Goal: Transaction & Acquisition: Book appointment/travel/reservation

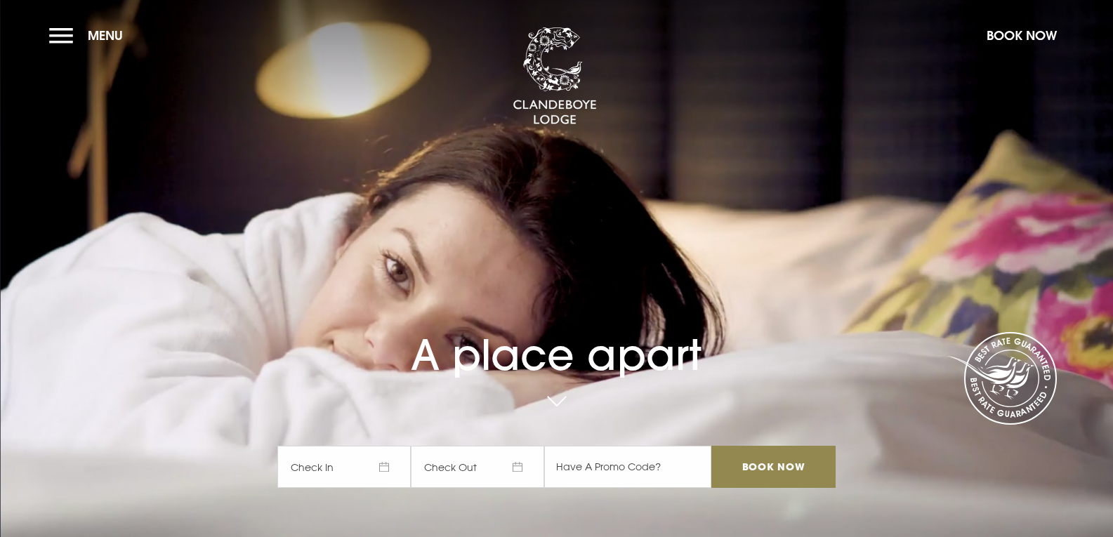
click at [369, 468] on span "Check In" at bounding box center [343, 467] width 133 height 42
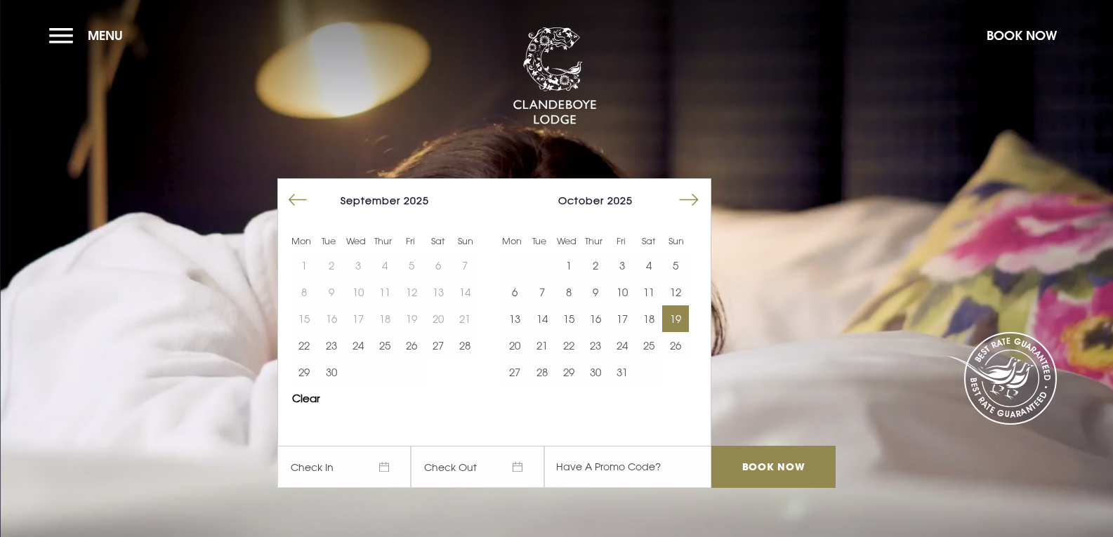
click at [675, 313] on button "19" at bounding box center [675, 319] width 27 height 27
click at [524, 348] on button "20" at bounding box center [514, 345] width 27 height 27
click at [767, 455] on input "Book Now" at bounding box center [773, 467] width 124 height 42
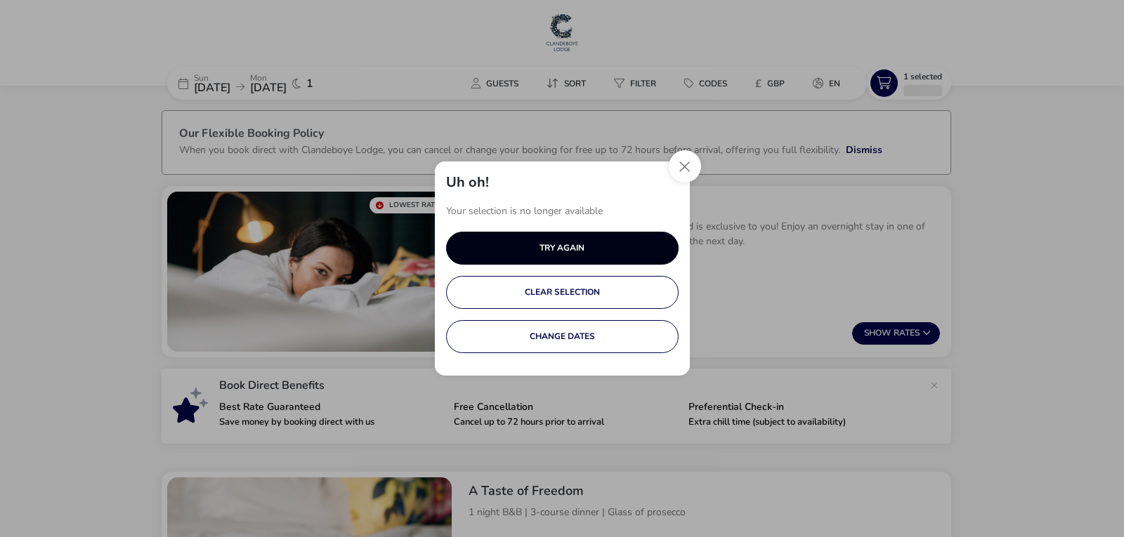
click at [584, 240] on button "TRY AGAIN" at bounding box center [562, 248] width 232 height 33
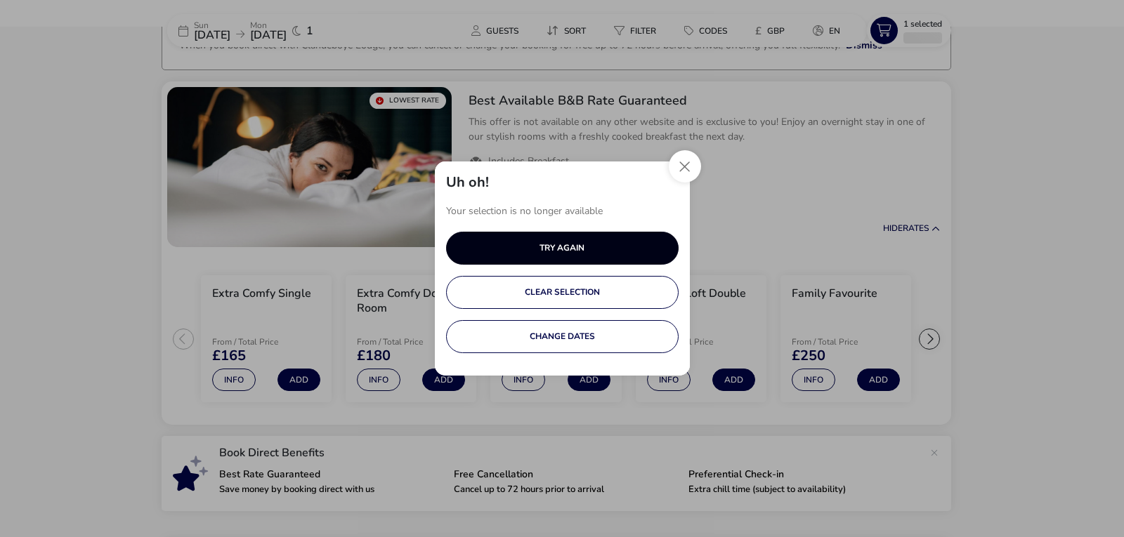
scroll to position [110, 0]
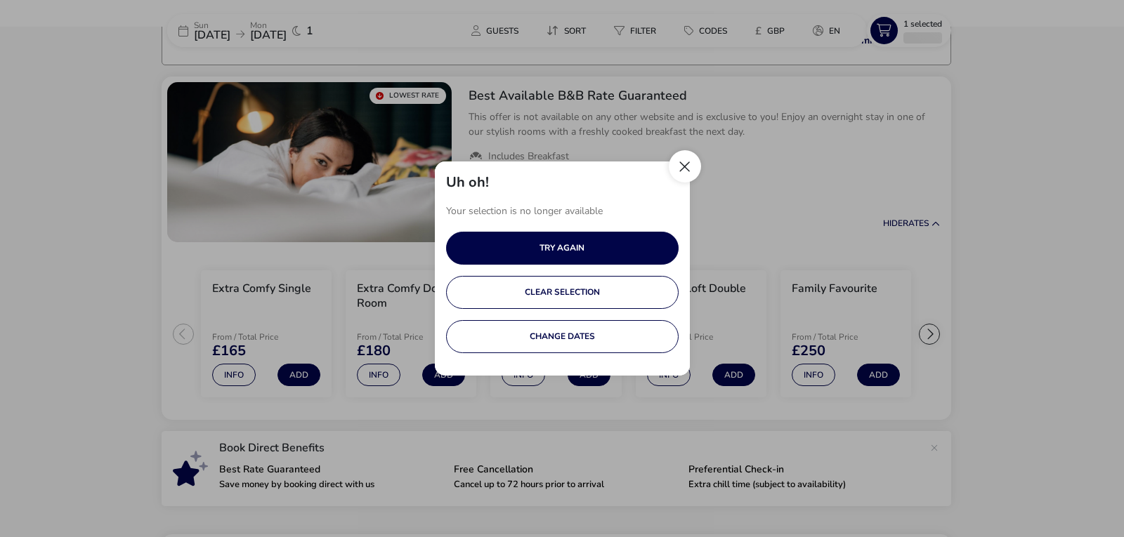
click at [685, 169] on button "Close" at bounding box center [685, 166] width 32 height 32
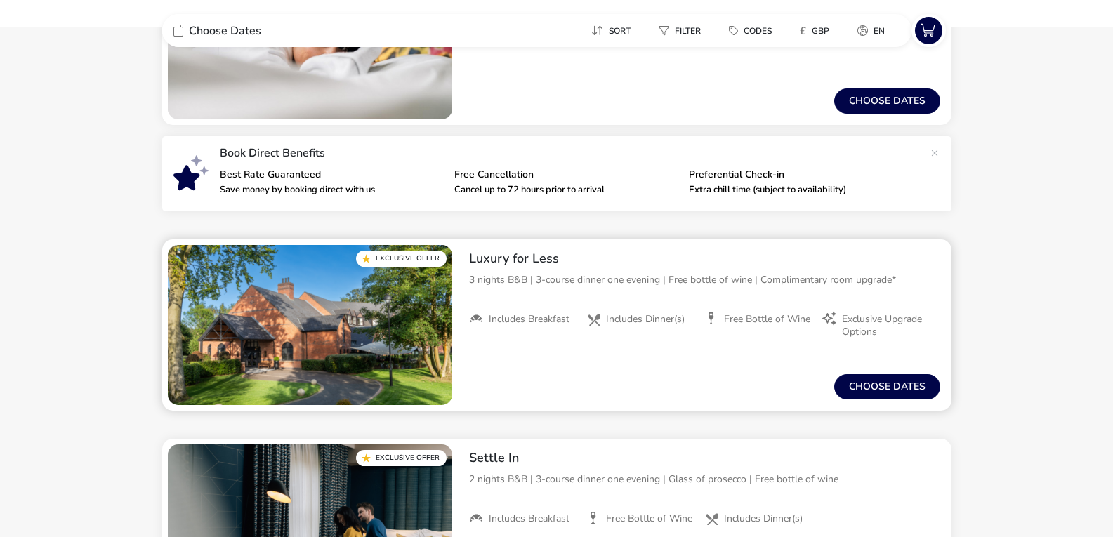
scroll to position [281, 0]
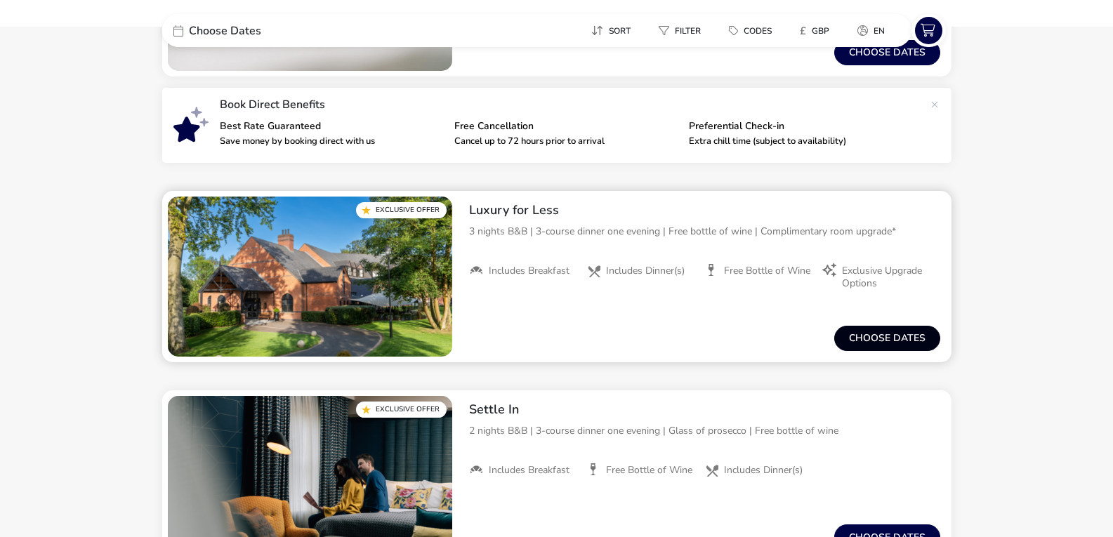
click at [899, 336] on button "Choose dates" at bounding box center [887, 338] width 106 height 25
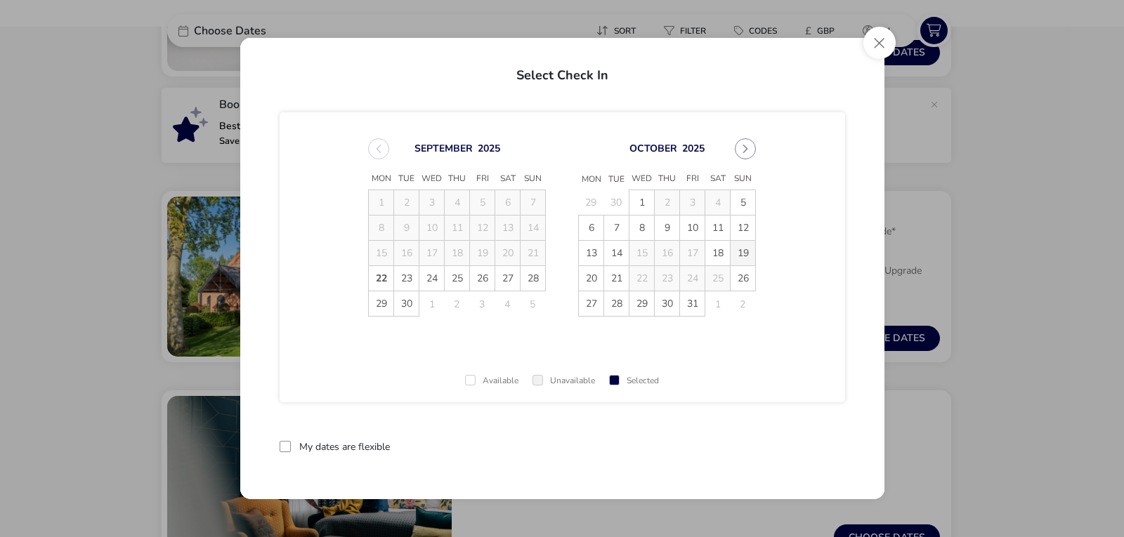
click at [742, 251] on span "19" at bounding box center [742, 253] width 25 height 25
click at [874, 46] on button "Close" at bounding box center [879, 43] width 32 height 32
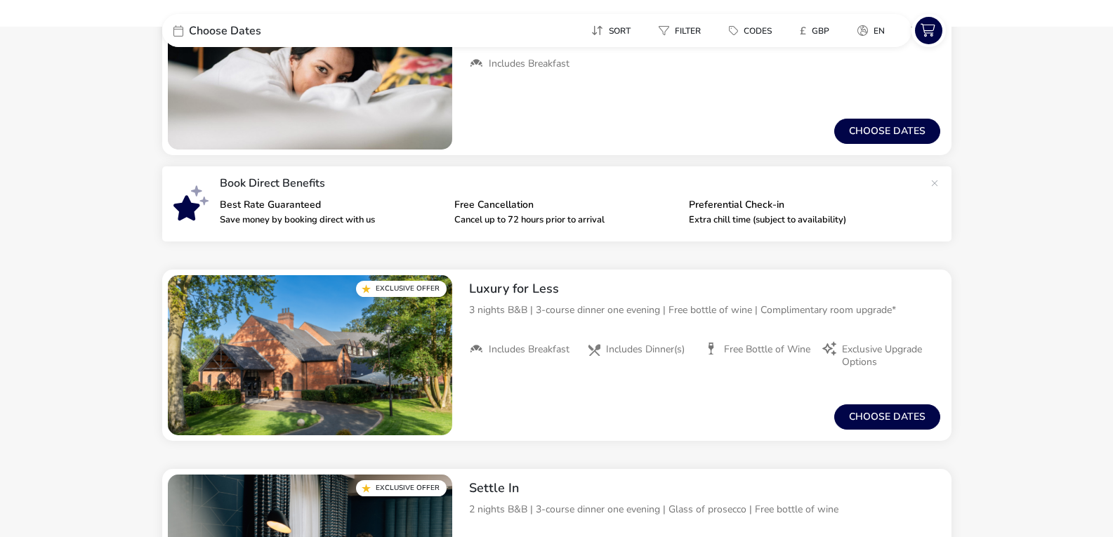
scroll to position [0, 0]
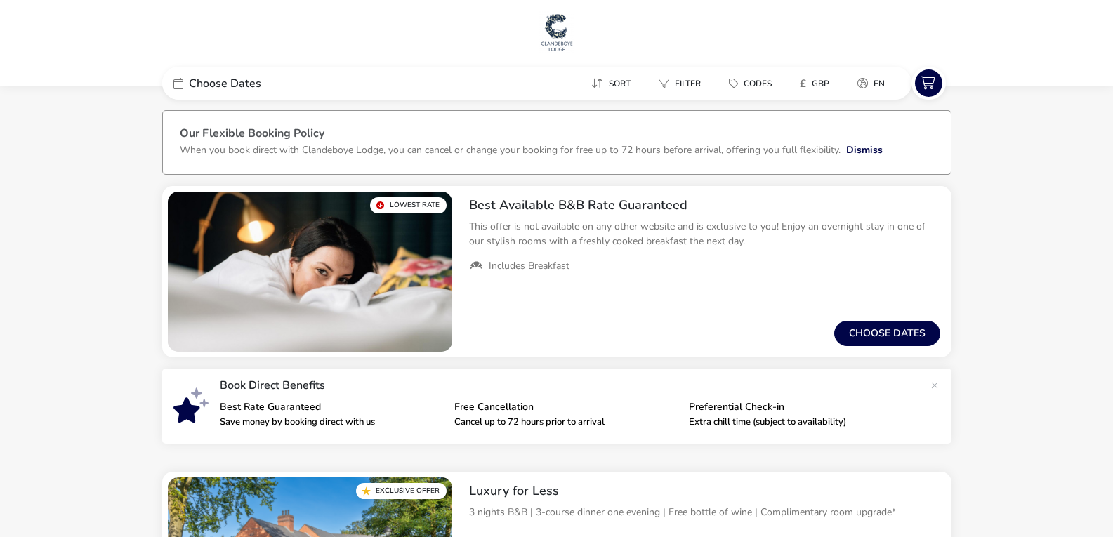
click at [567, 27] on img at bounding box center [556, 32] width 35 height 42
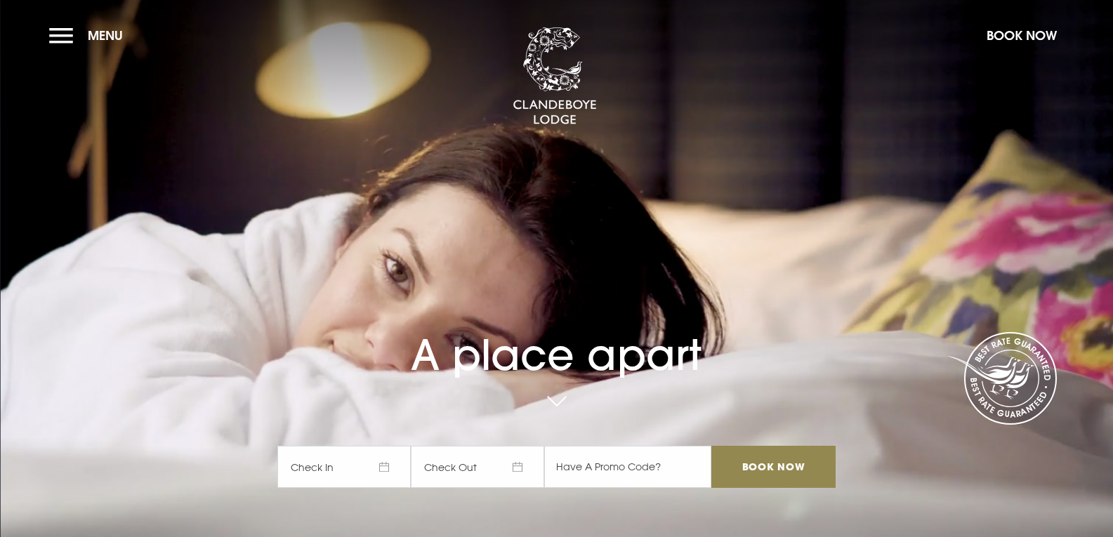
click at [361, 475] on span "Check In" at bounding box center [343, 467] width 133 height 42
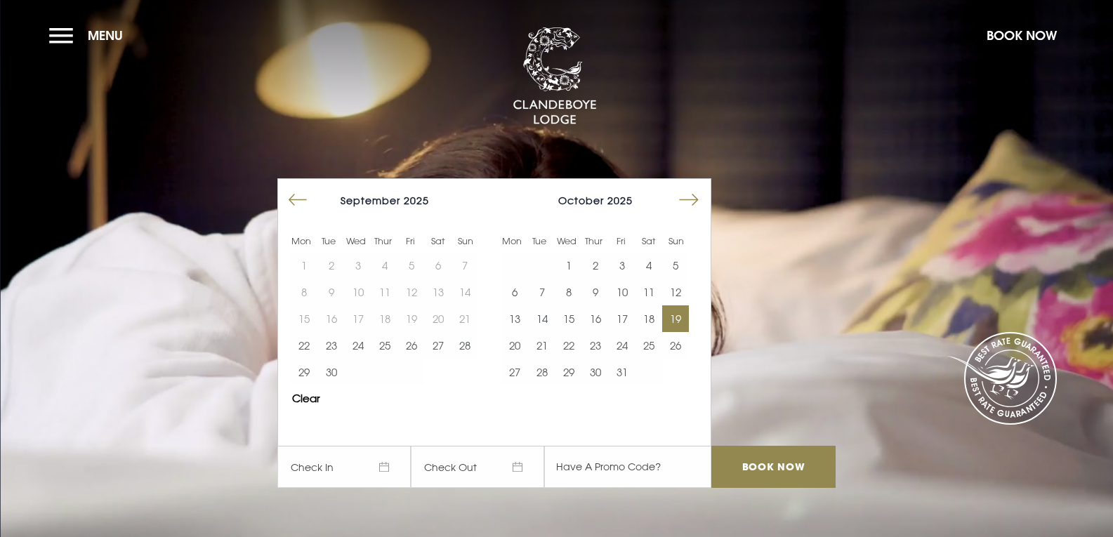
click at [684, 316] on button "19" at bounding box center [675, 319] width 27 height 27
click at [522, 341] on button "20" at bounding box center [514, 345] width 27 height 27
click at [789, 459] on input "Book Now" at bounding box center [773, 467] width 124 height 42
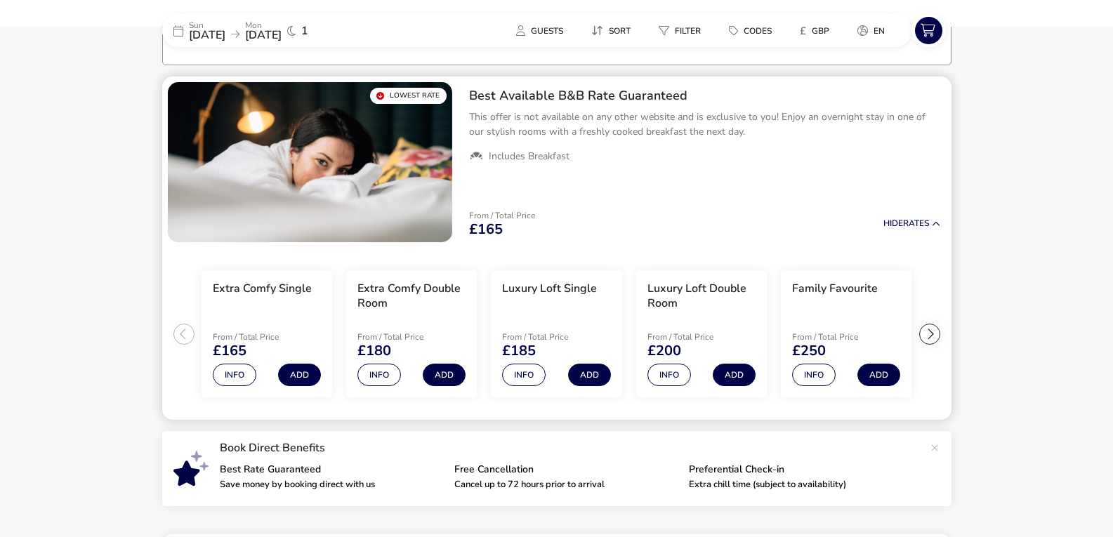
scroll to position [112, 0]
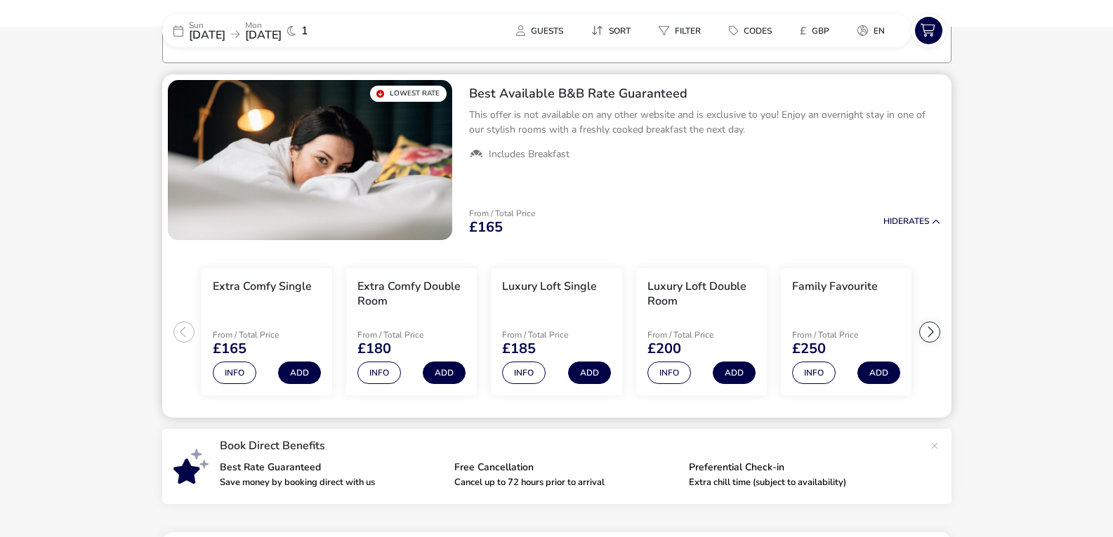
click at [931, 332] on div at bounding box center [929, 332] width 21 height 21
click at [931, 332] on ul "Extra Comfy Single From / Total Price £165 Info Add Extra Comfy Double Room Fro…" at bounding box center [556, 332] width 789 height 173
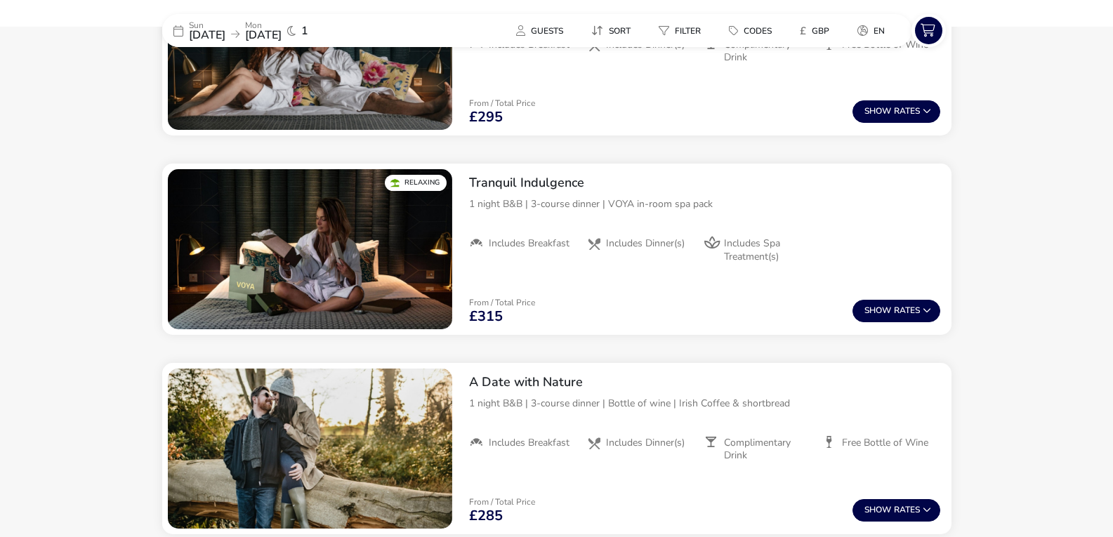
scroll to position [884, 0]
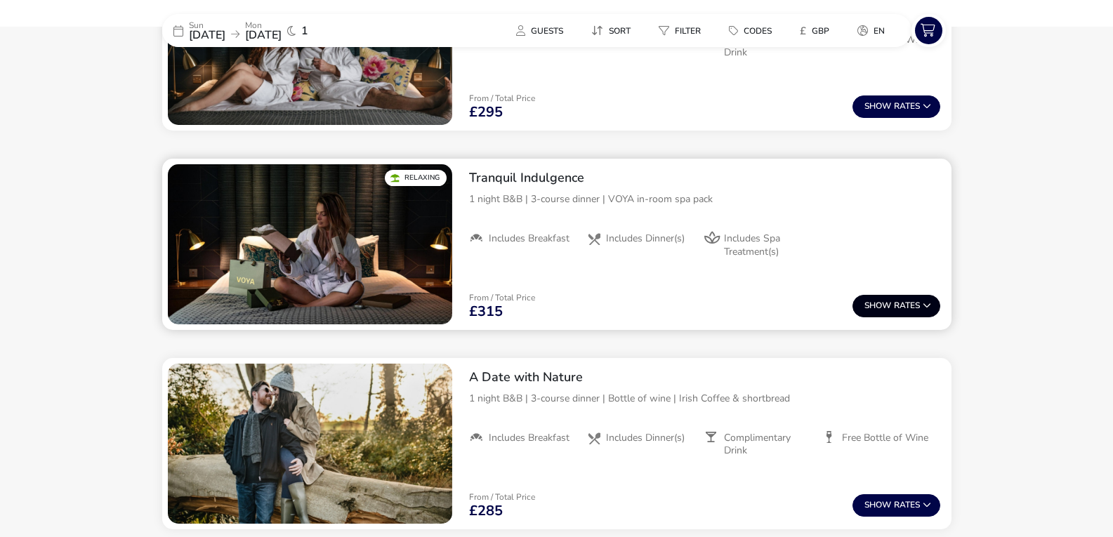
click at [903, 309] on button "Show Rates" at bounding box center [897, 306] width 88 height 22
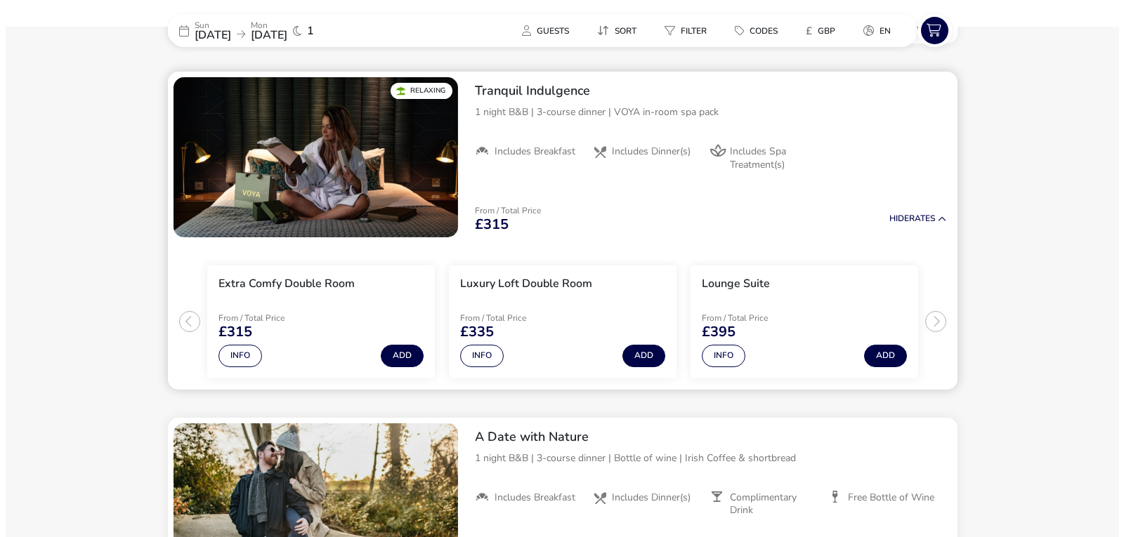
scroll to position [973, 0]
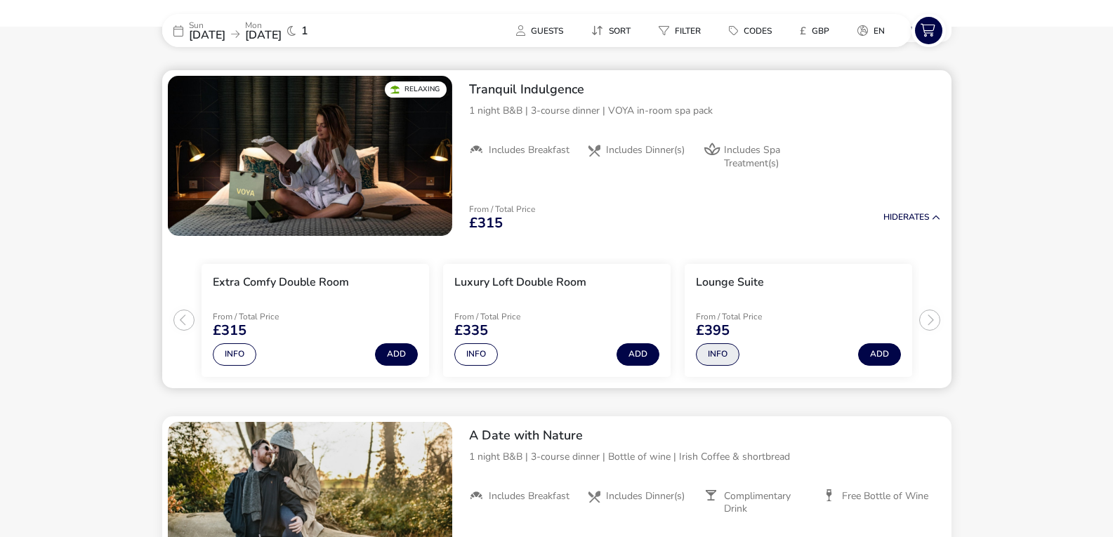
click at [721, 348] on button "Info" at bounding box center [718, 354] width 44 height 22
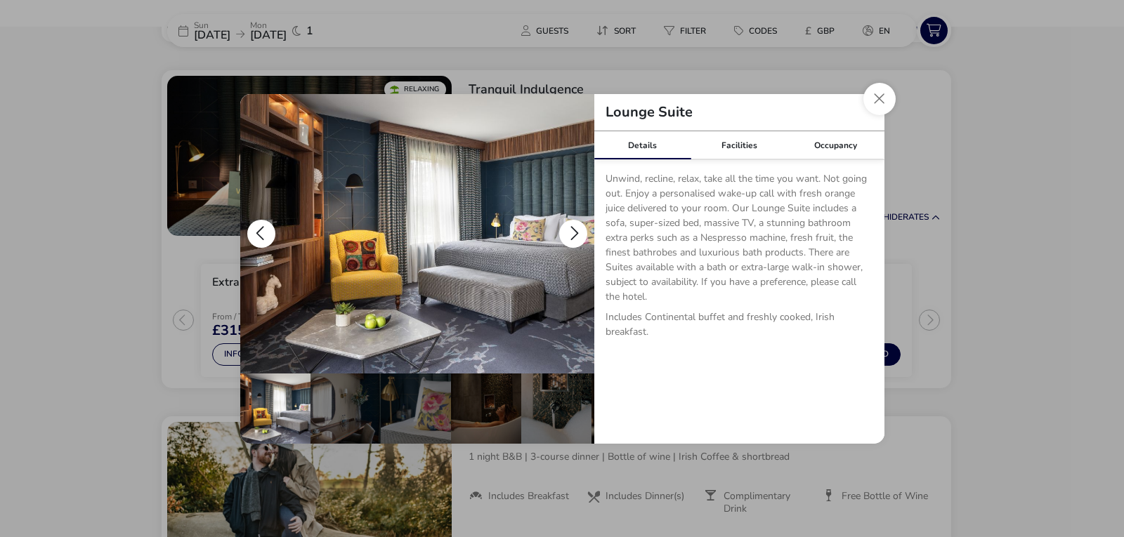
click at [568, 237] on button "details" at bounding box center [573, 234] width 28 height 28
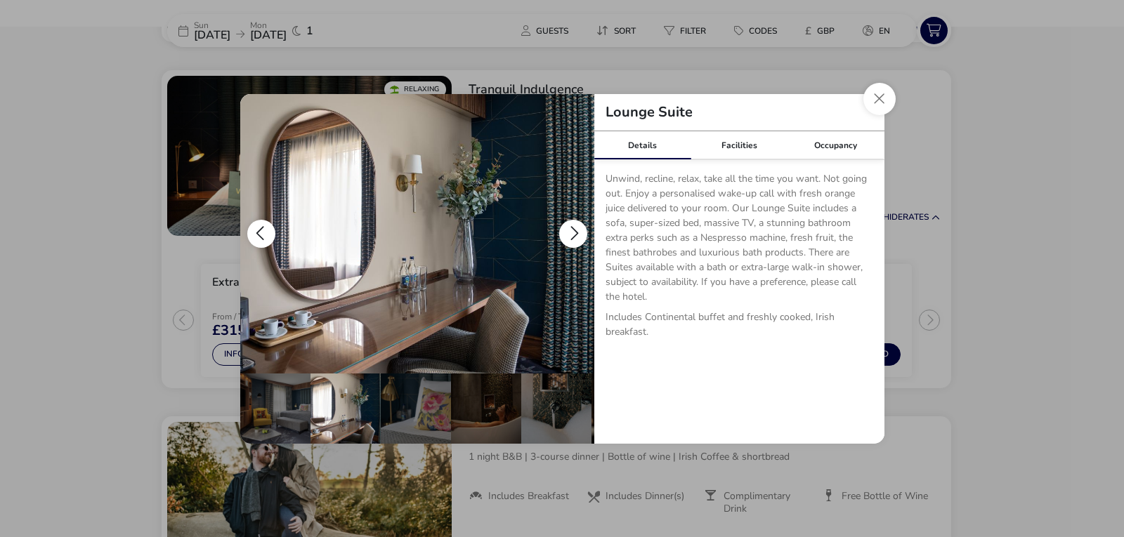
click at [568, 237] on button "details" at bounding box center [573, 234] width 28 height 28
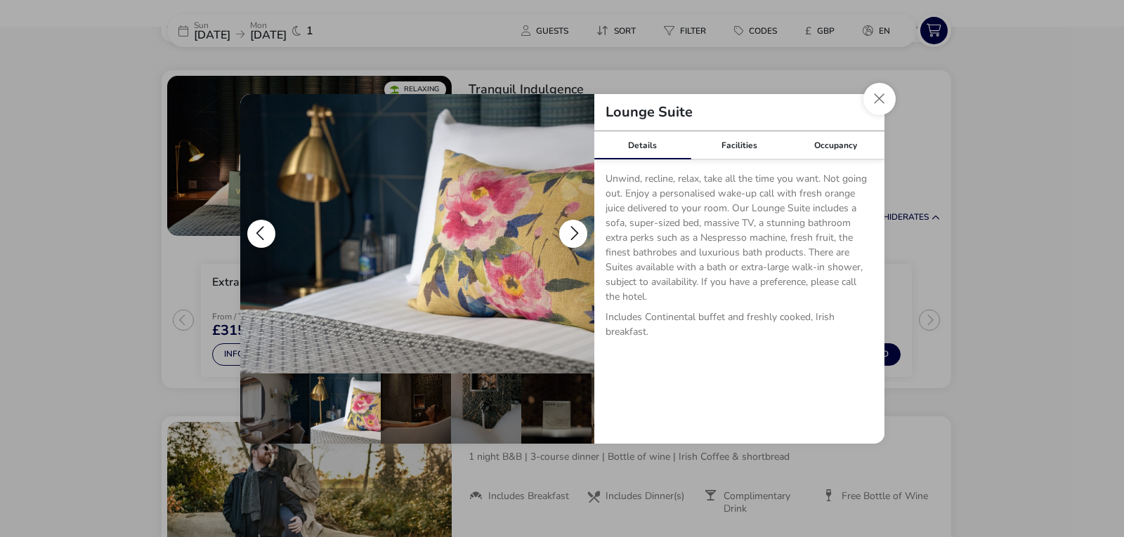
click at [568, 237] on button "details" at bounding box center [573, 234] width 28 height 28
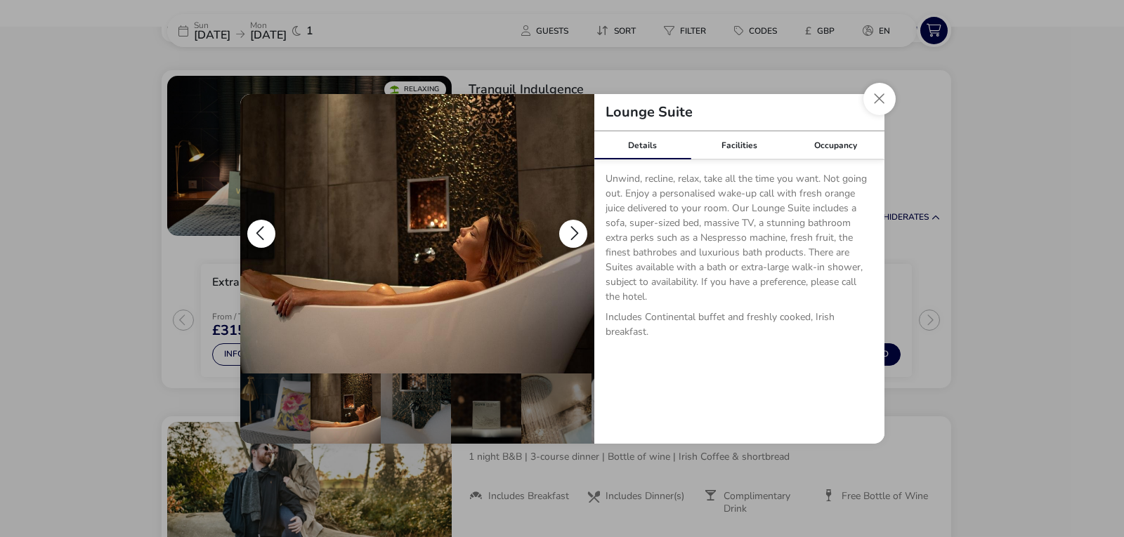
click at [568, 237] on button "details" at bounding box center [573, 234] width 28 height 28
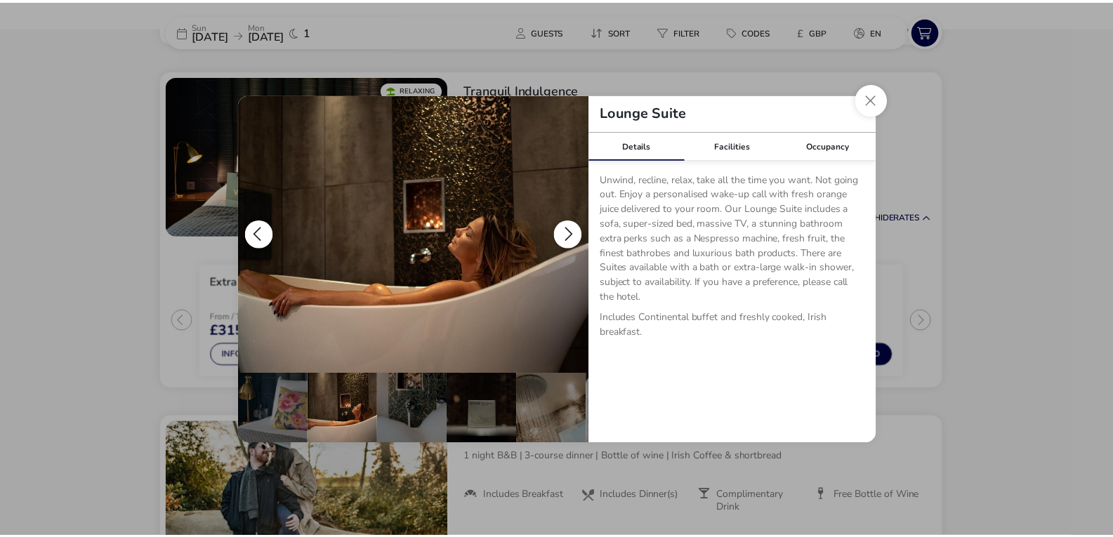
scroll to position [0, 211]
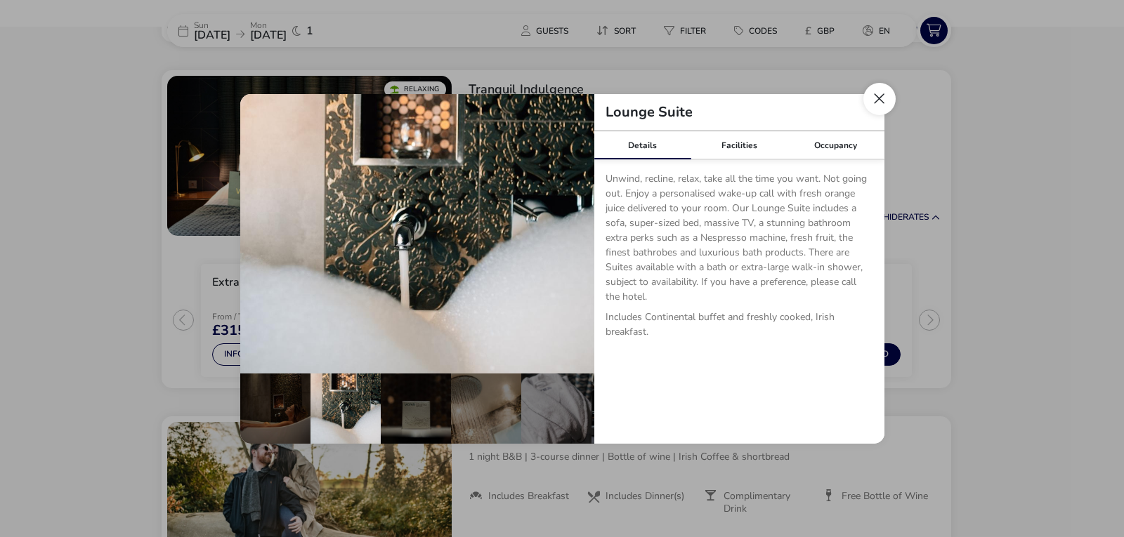
click at [892, 100] on button "Close dialog" at bounding box center [879, 99] width 32 height 32
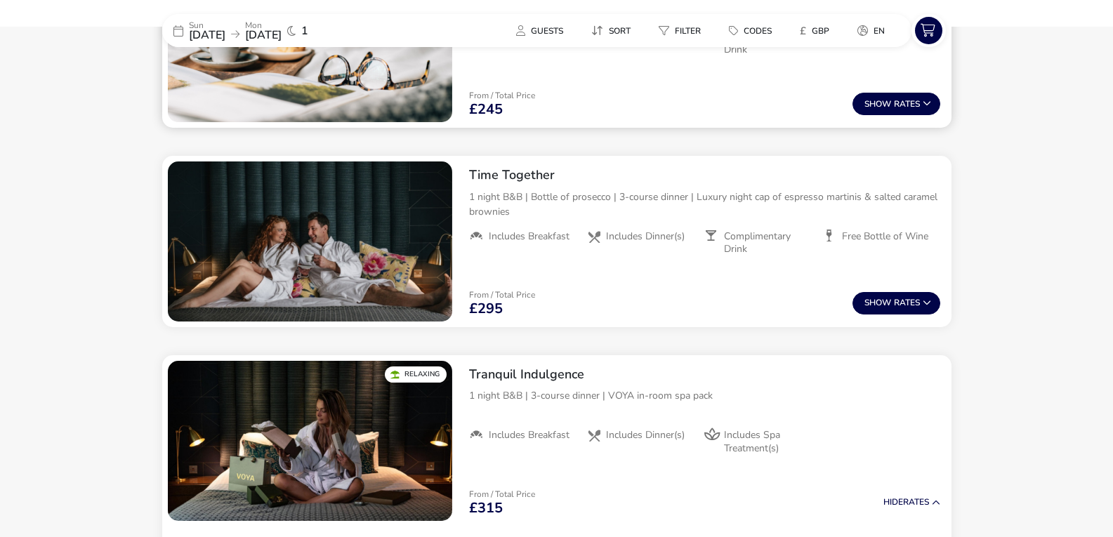
scroll to position [481, 0]
